Goal: Information Seeking & Learning: Learn about a topic

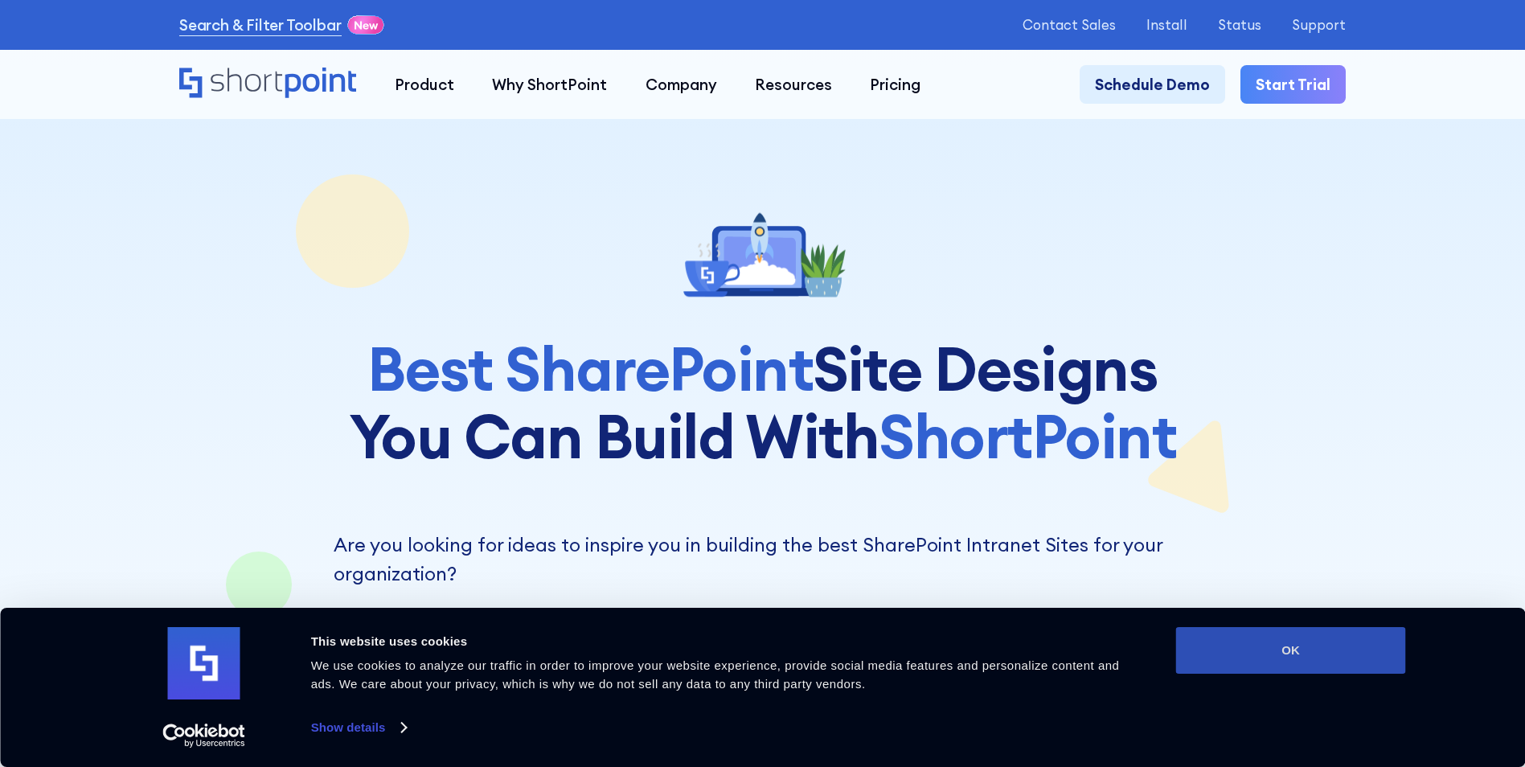
click at [1287, 633] on button "OK" at bounding box center [1291, 650] width 230 height 47
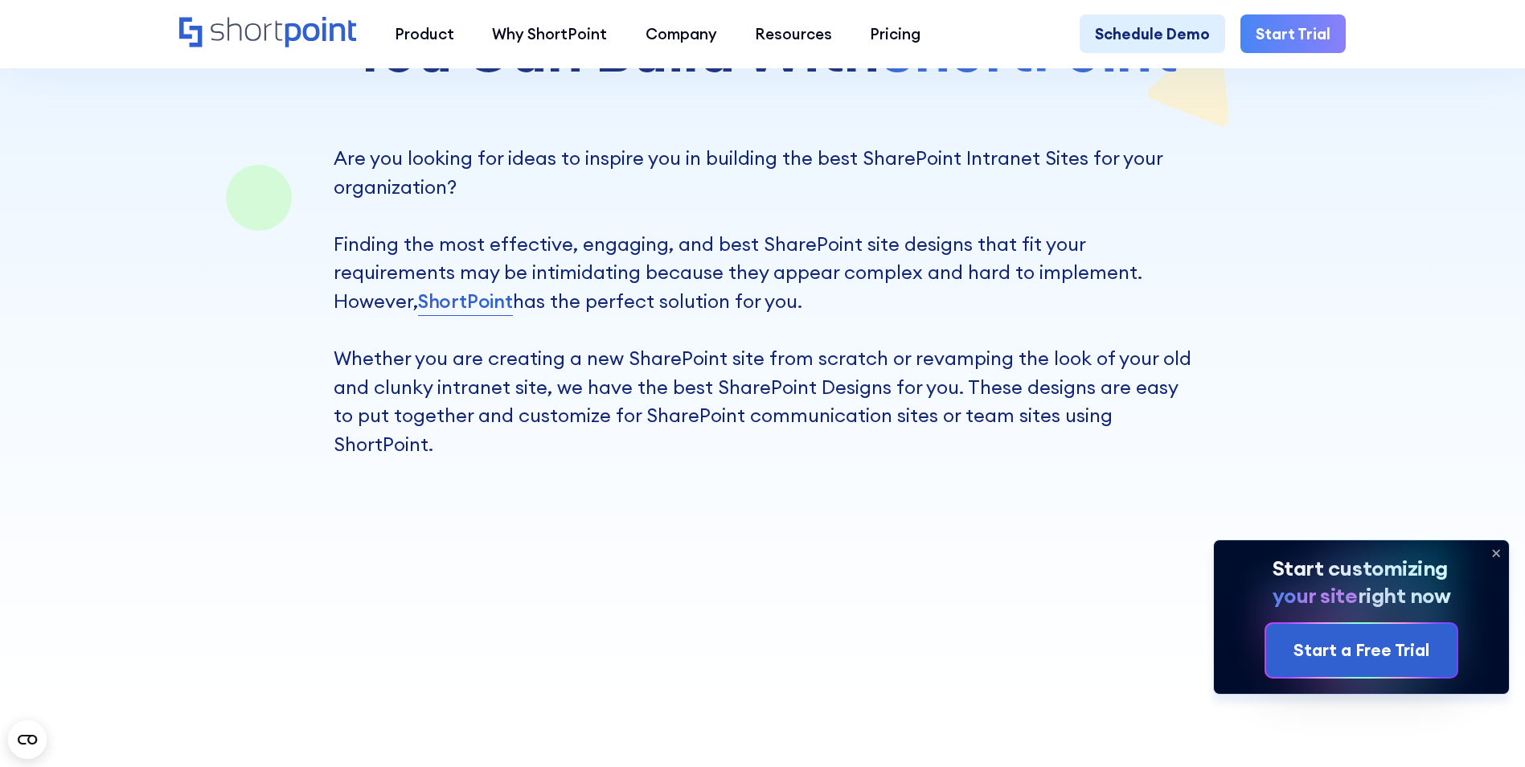
scroll to position [402, 0]
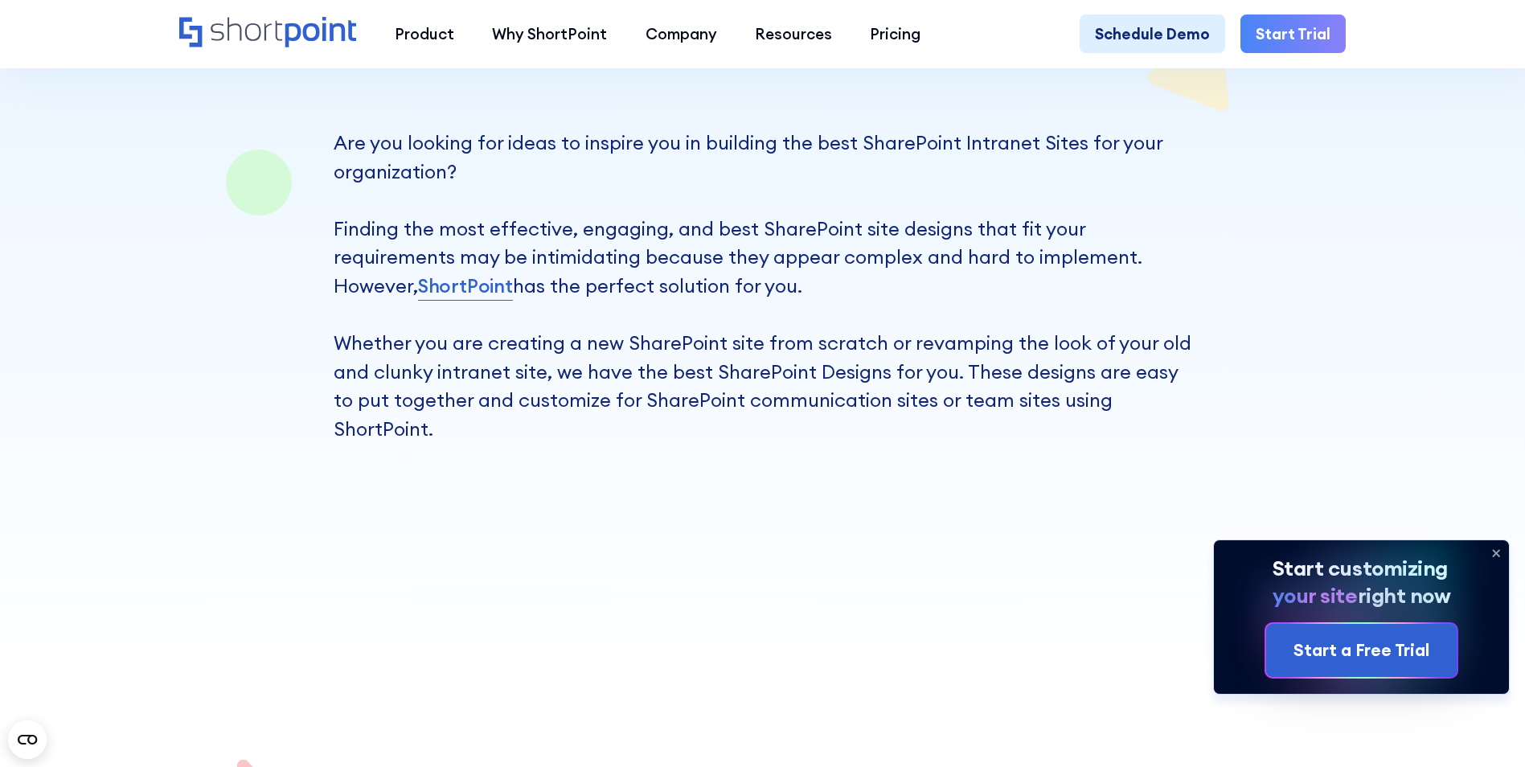
click at [1494, 551] on icon at bounding box center [1496, 553] width 26 height 26
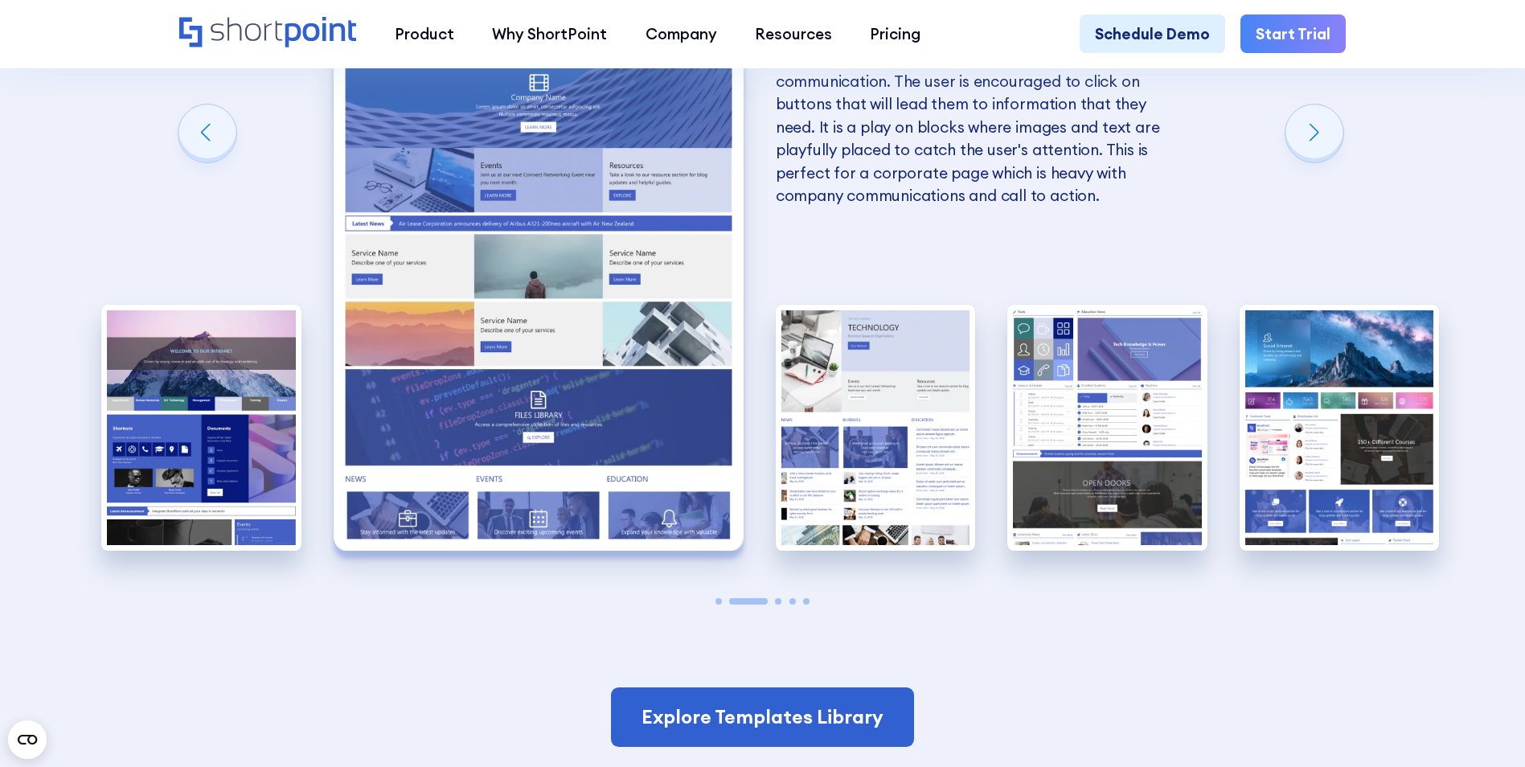
scroll to position [3859, 0]
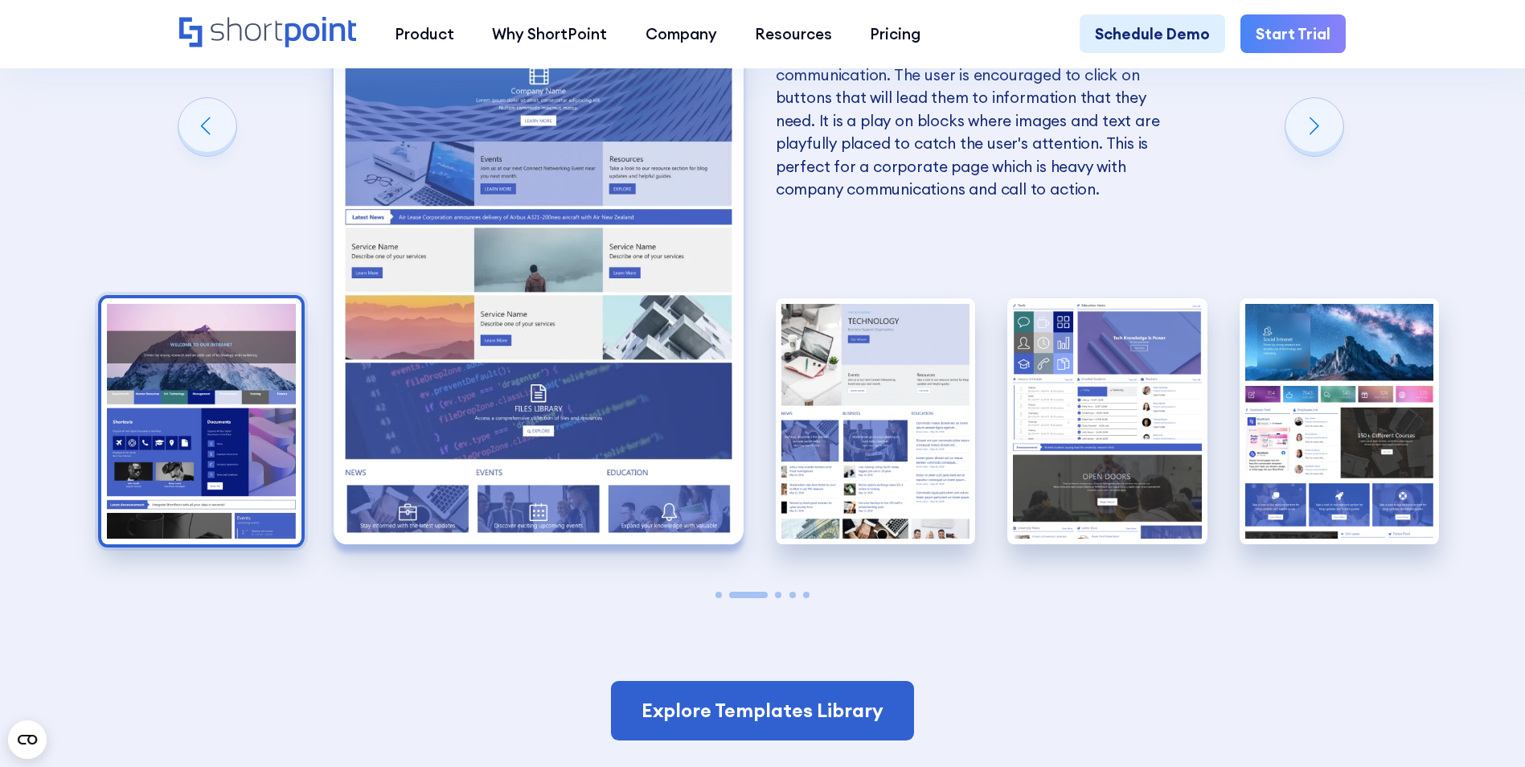
click at [145, 316] on img "1 / 5" at bounding box center [201, 420] width 200 height 245
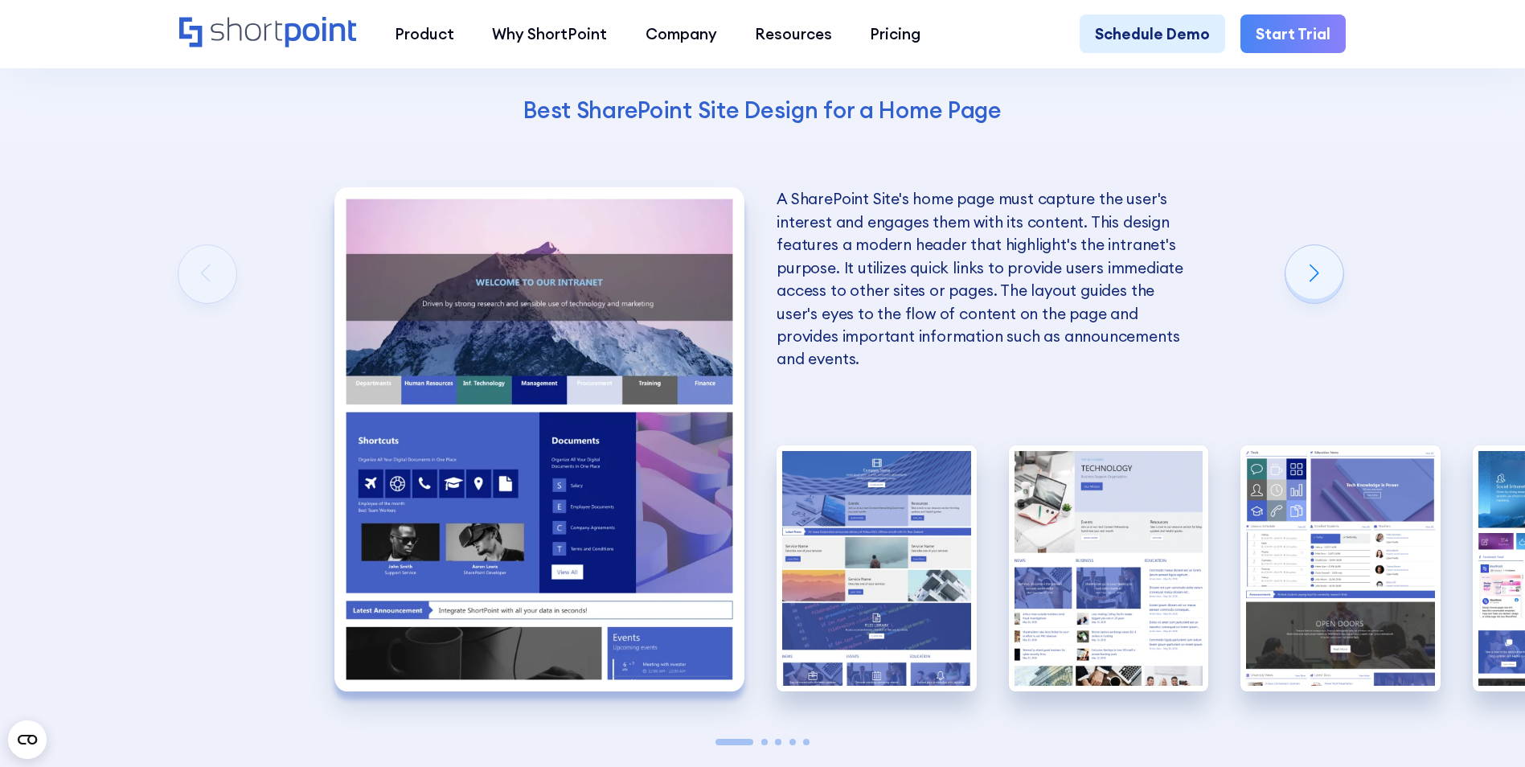
scroll to position [3618, 0]
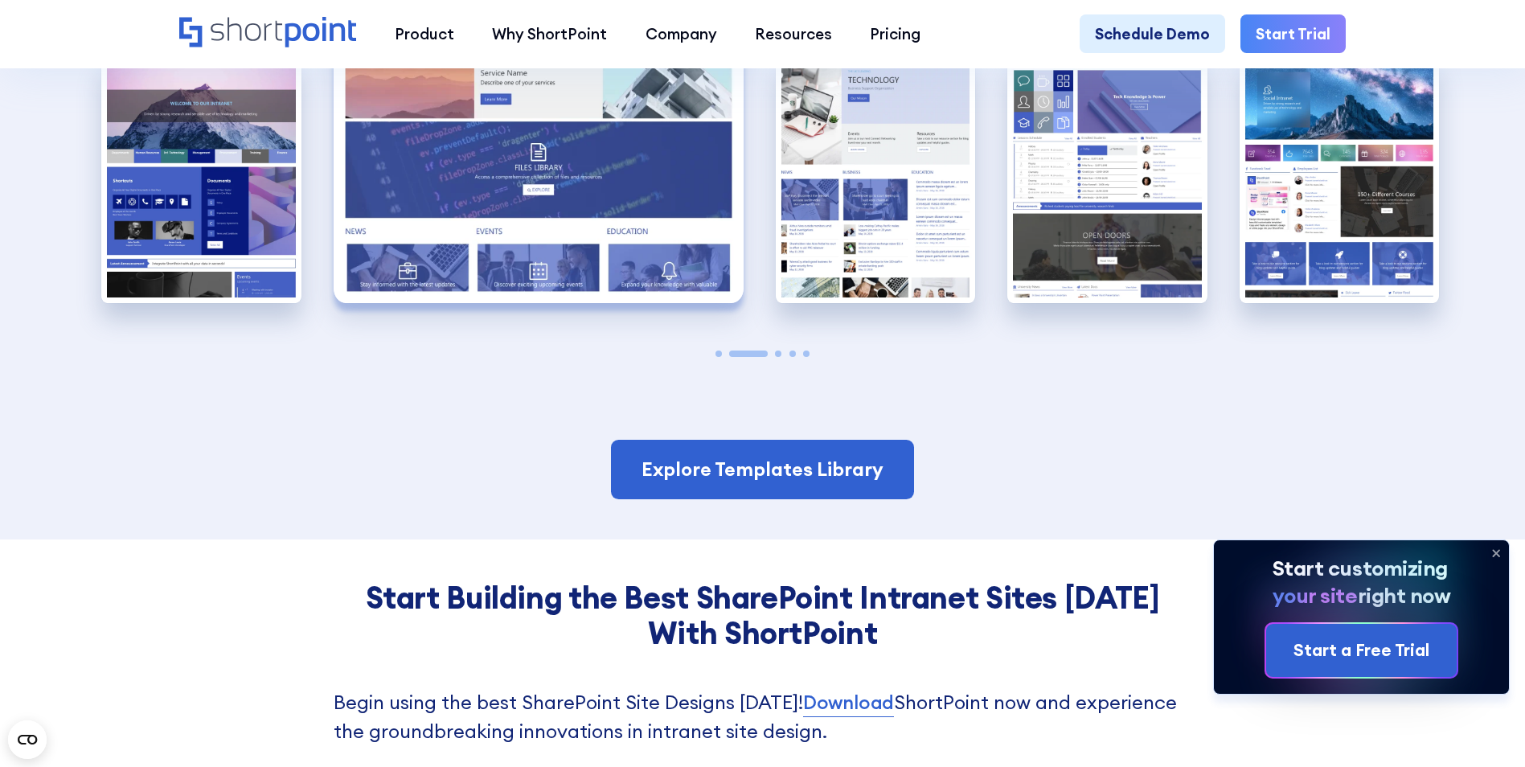
scroll to position [3778, 0]
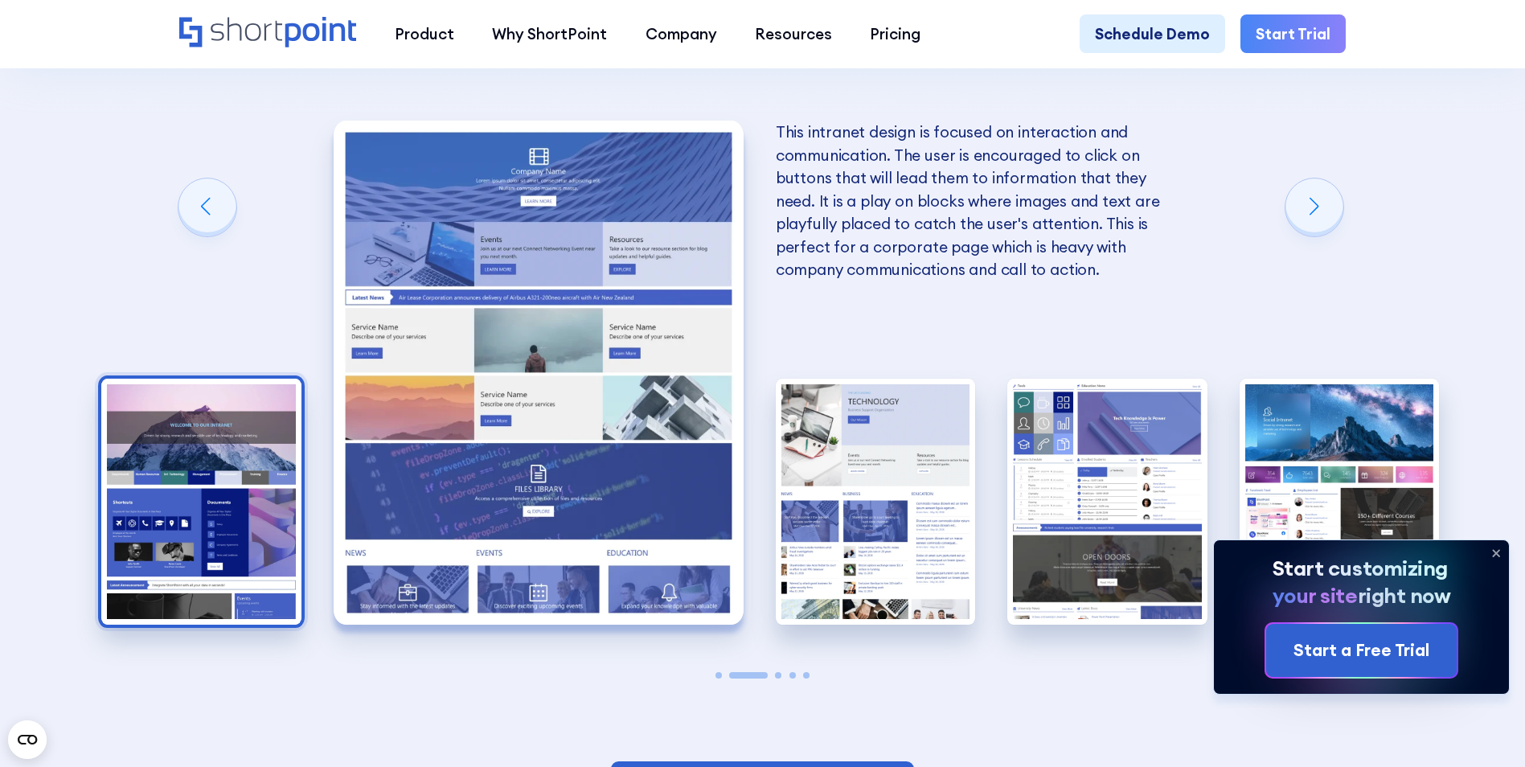
click at [233, 422] on img "1 / 5" at bounding box center [201, 501] width 200 height 245
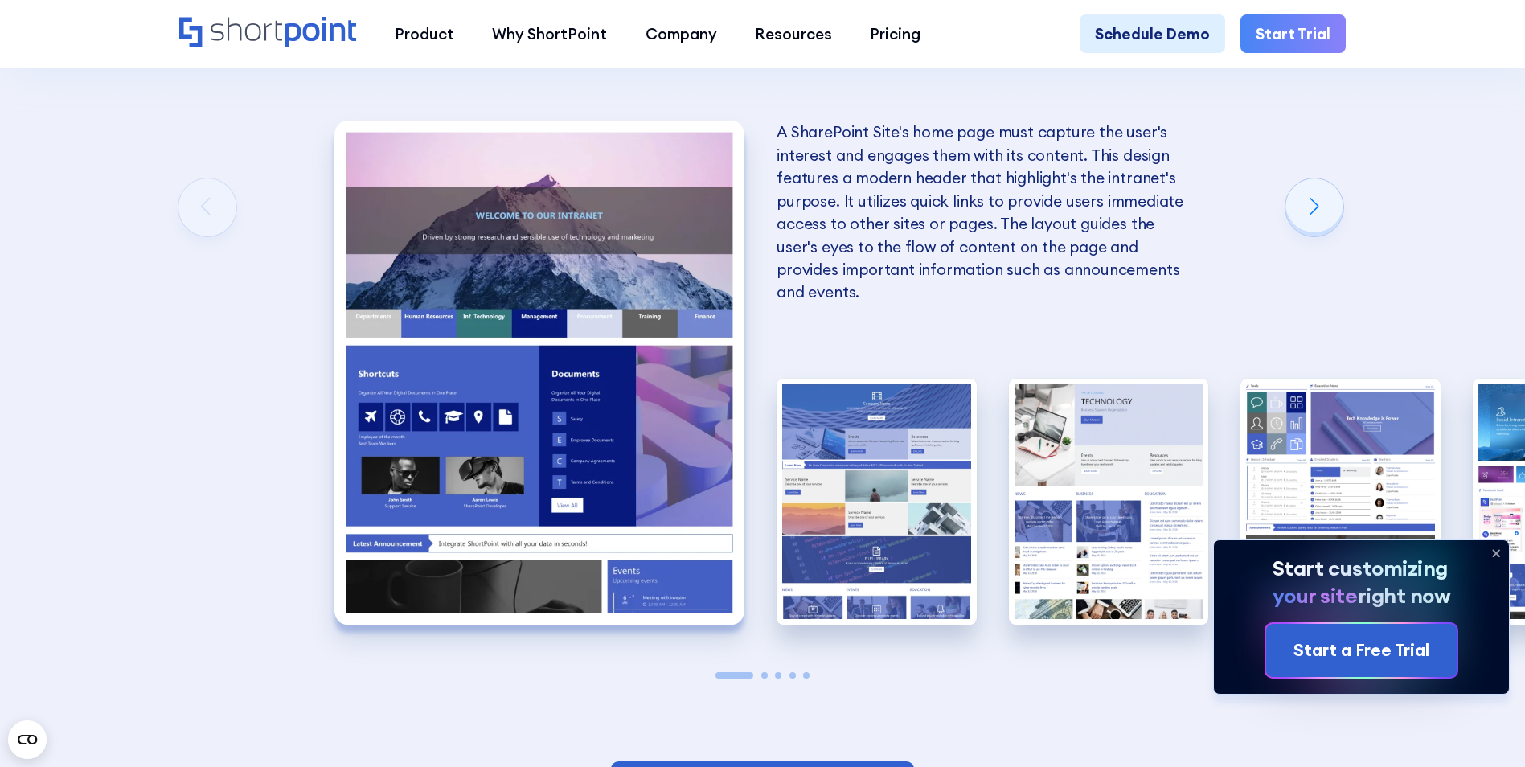
click at [607, 358] on img "1 / 5" at bounding box center [539, 372] width 410 height 503
click at [507, 256] on img "1 / 5" at bounding box center [539, 372] width 410 height 503
click at [1498, 548] on icon at bounding box center [1496, 553] width 26 height 26
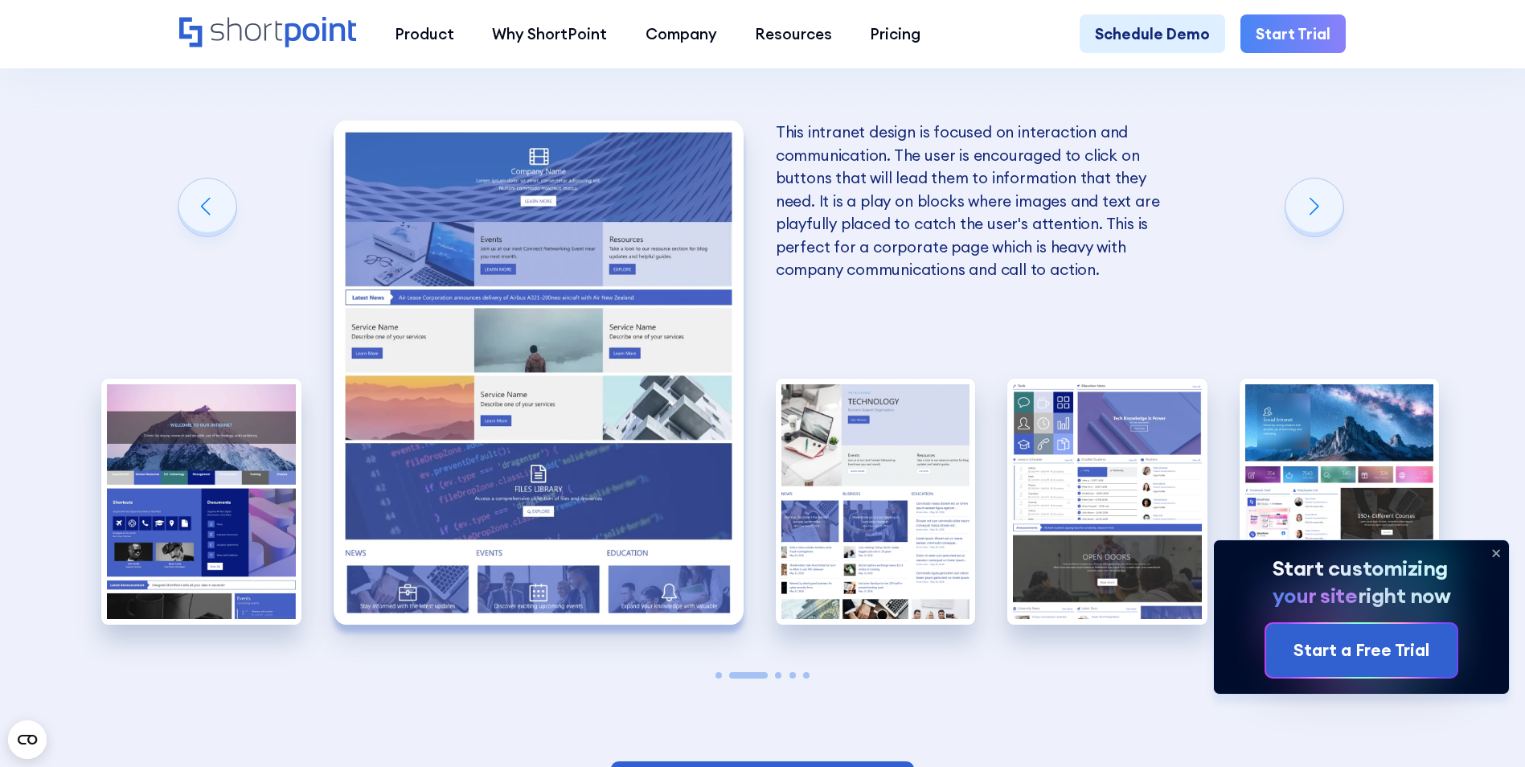
scroll to position [4020, 0]
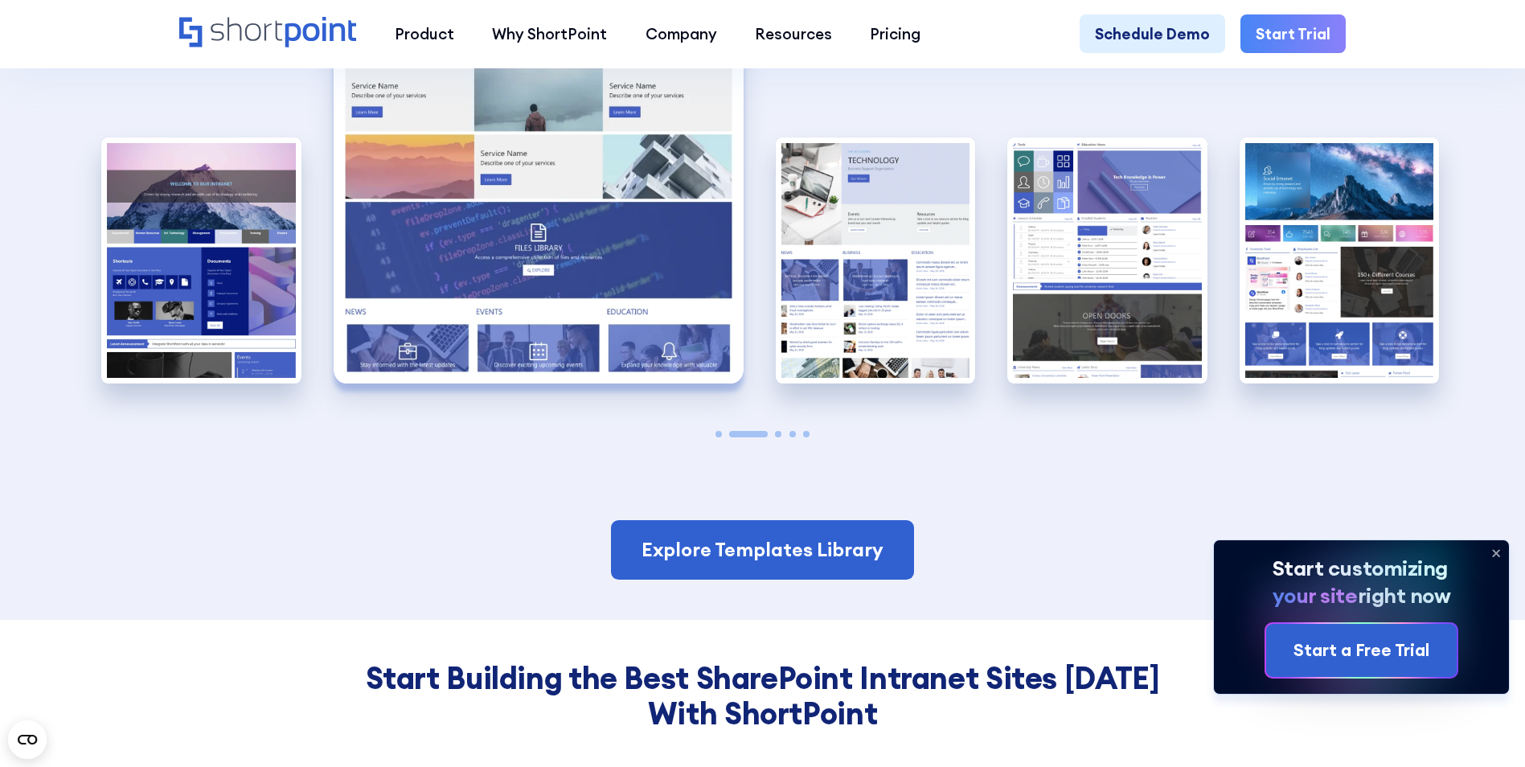
click at [1499, 556] on icon at bounding box center [1496, 553] width 6 height 6
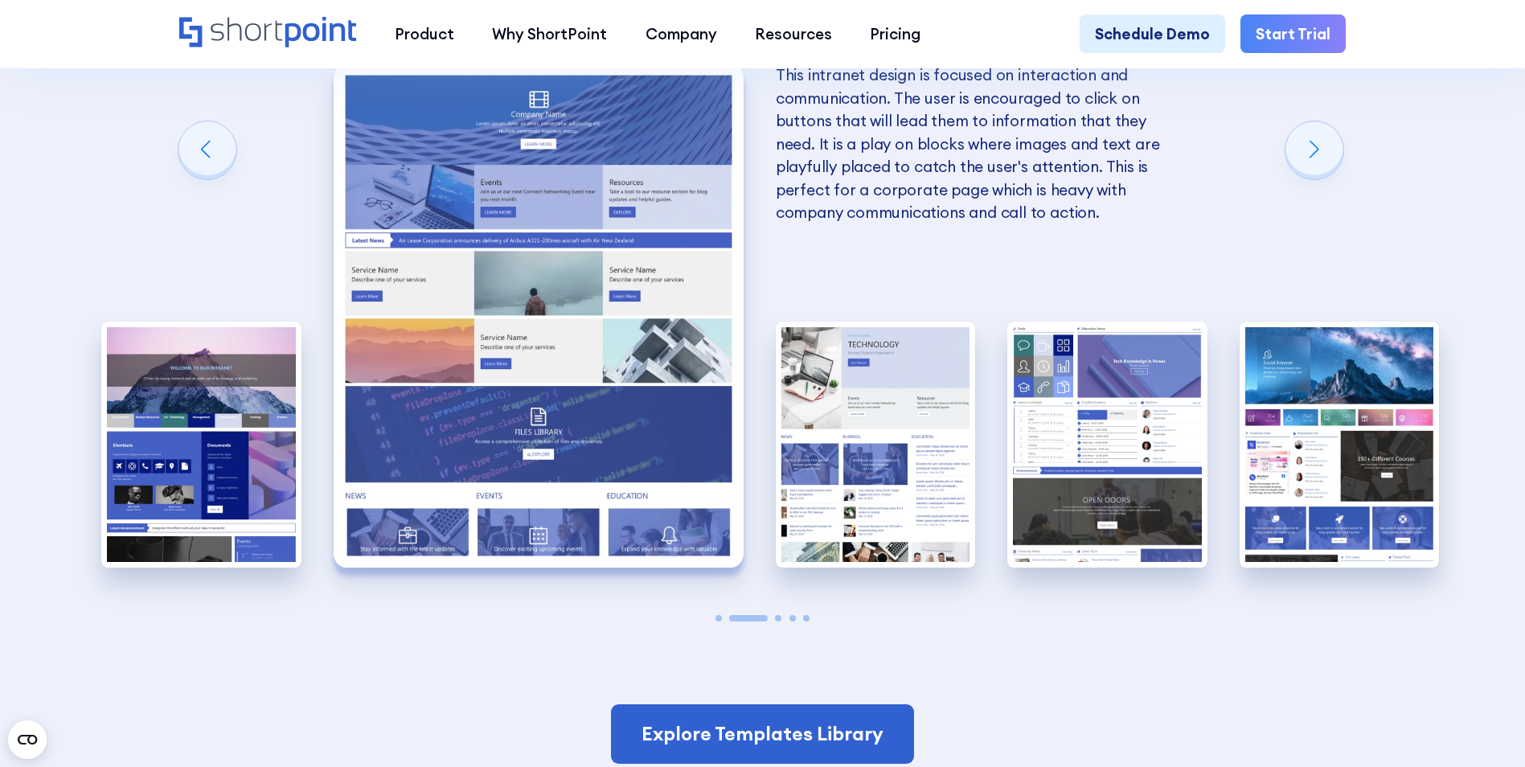
scroll to position [3778, 0]
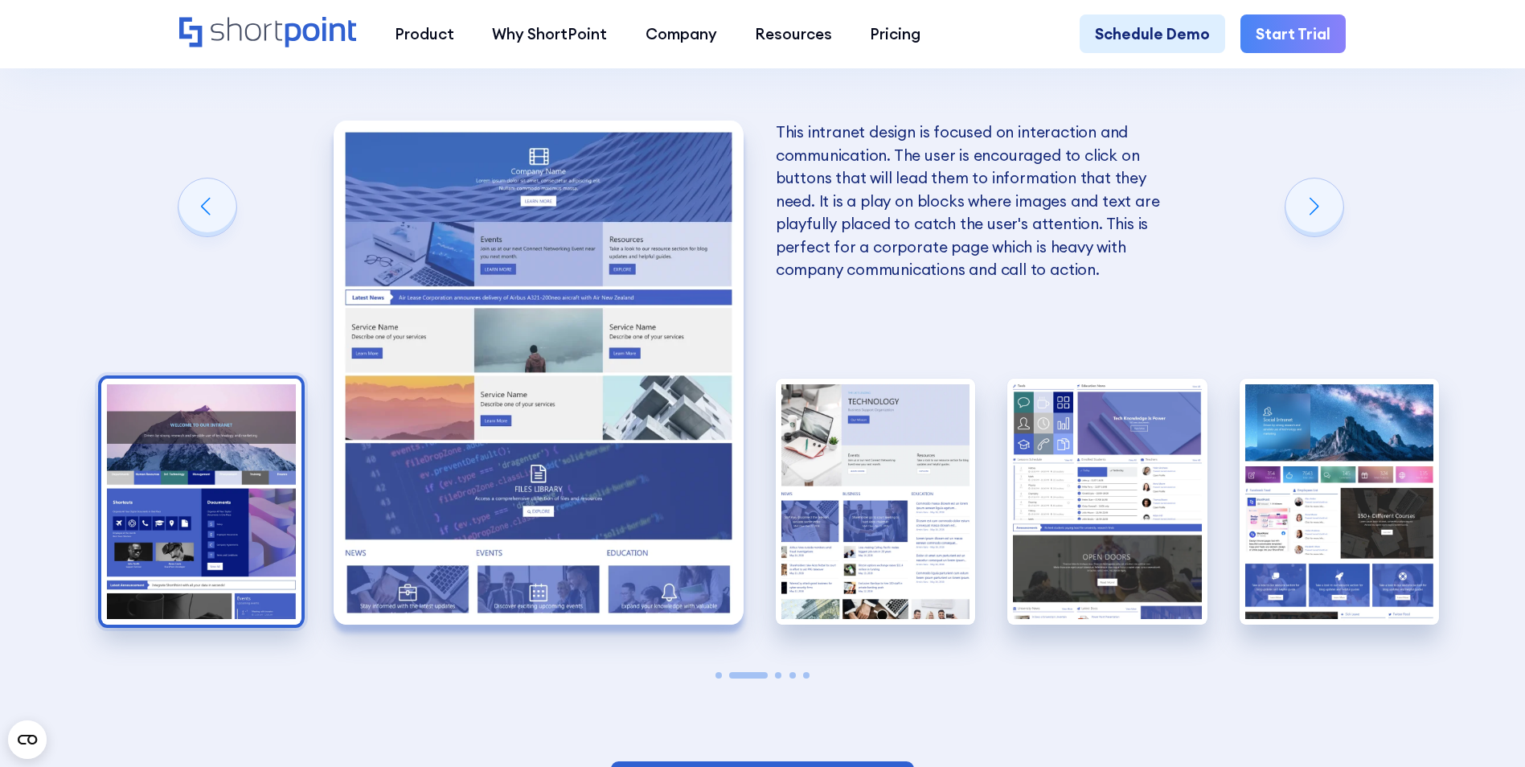
click at [155, 412] on img "1 / 5" at bounding box center [201, 501] width 200 height 245
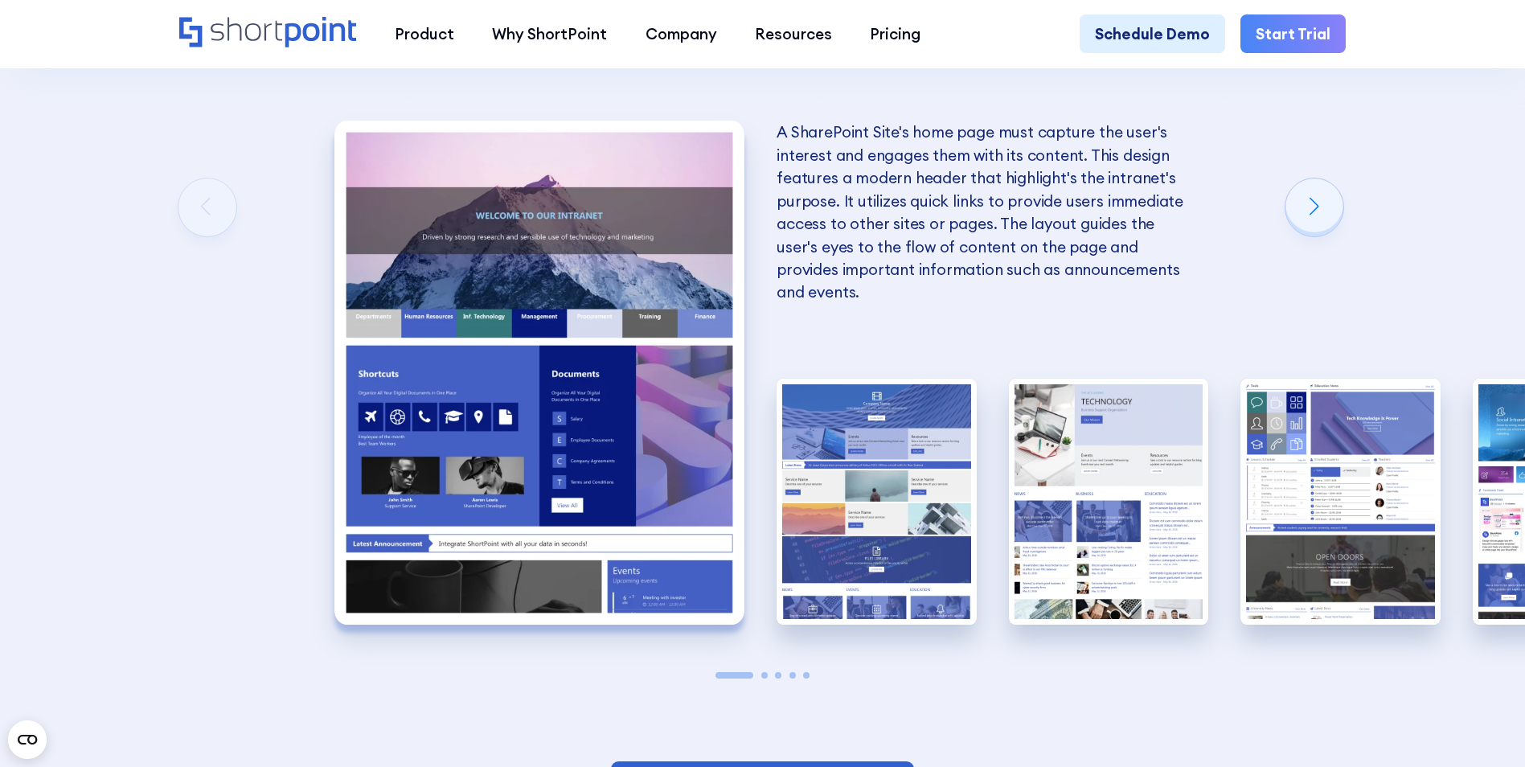
click at [545, 428] on img "1 / 5" at bounding box center [539, 372] width 410 height 503
click at [1486, 50] on div "Product works with SharePoint Microsoft Teams SAP Explore Templates Elements In…" at bounding box center [762, 33] width 1525 height 68
